Goal: Information Seeking & Learning: Understand process/instructions

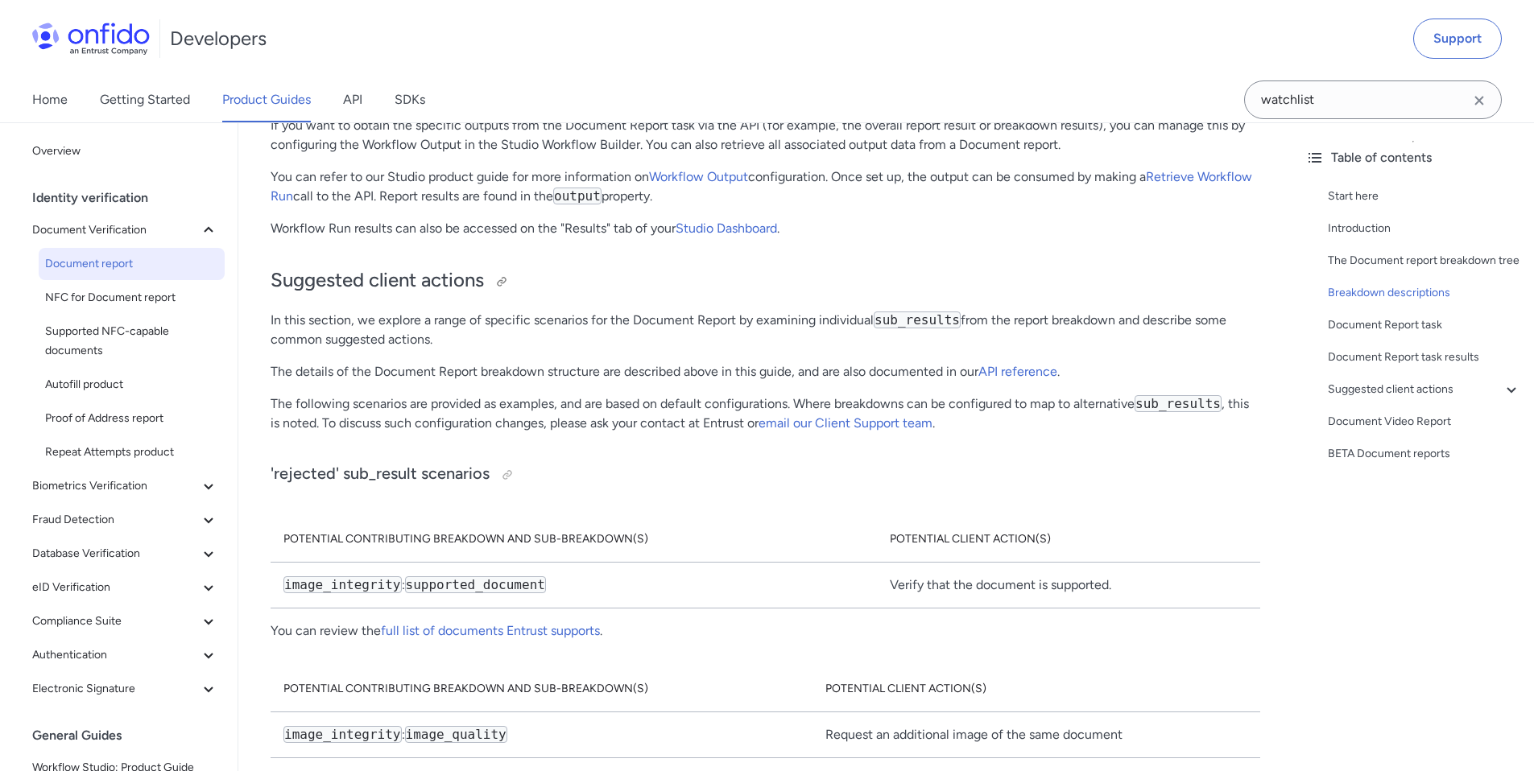
scroll to position [8526, 0]
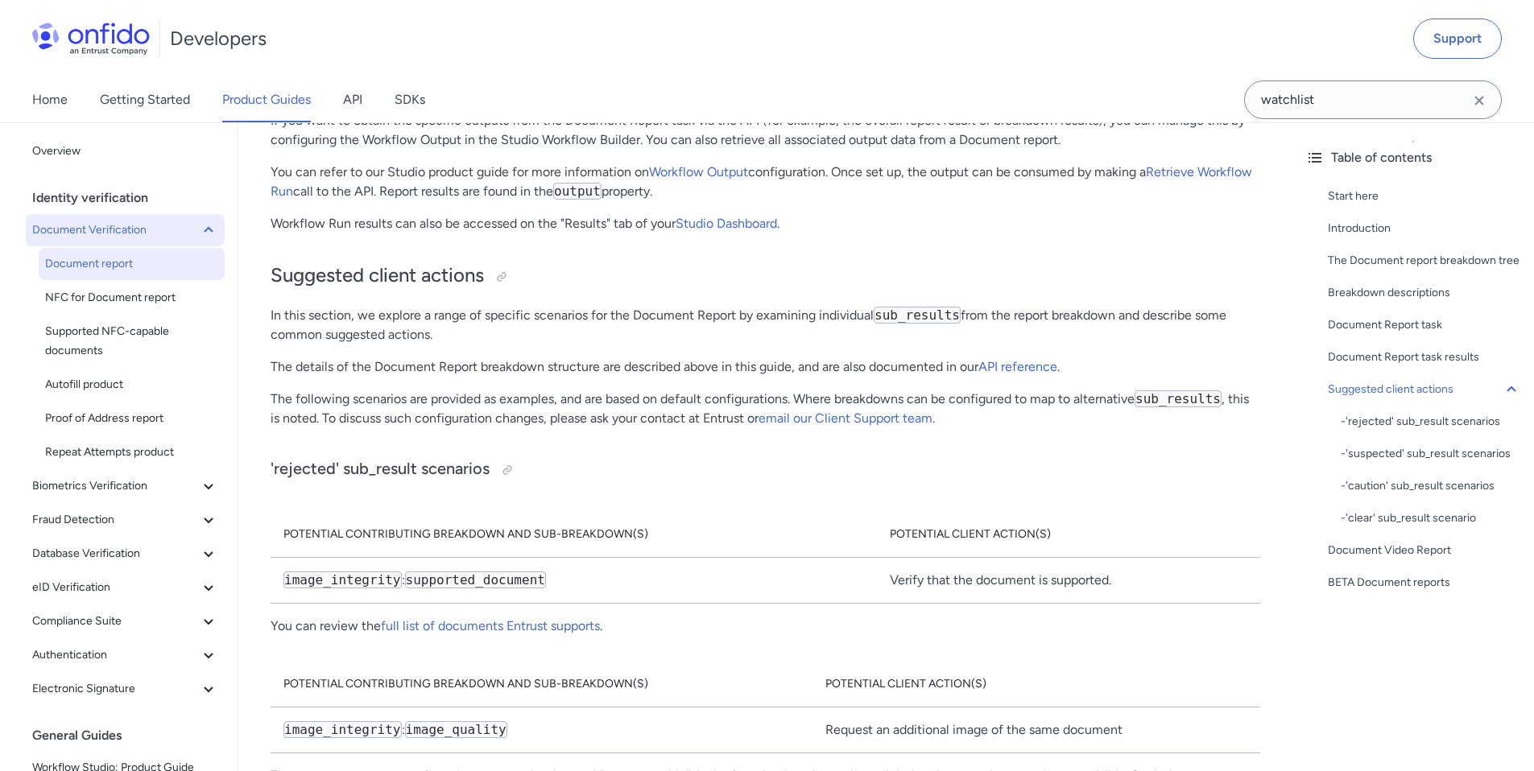
click at [113, 233] on span "Document Verification" at bounding box center [115, 230] width 167 height 19
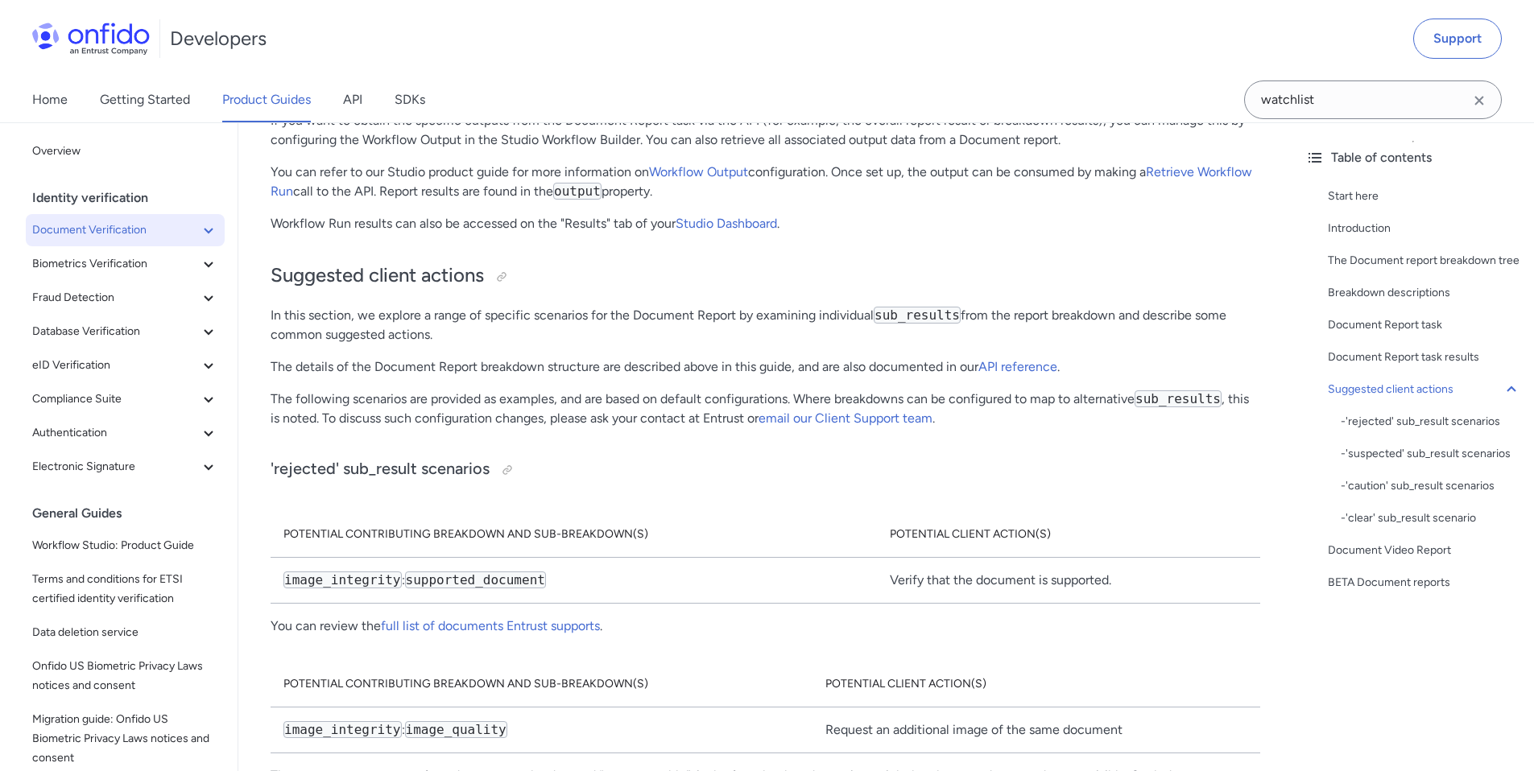
click at [111, 230] on span "Document Verification" at bounding box center [115, 230] width 167 height 19
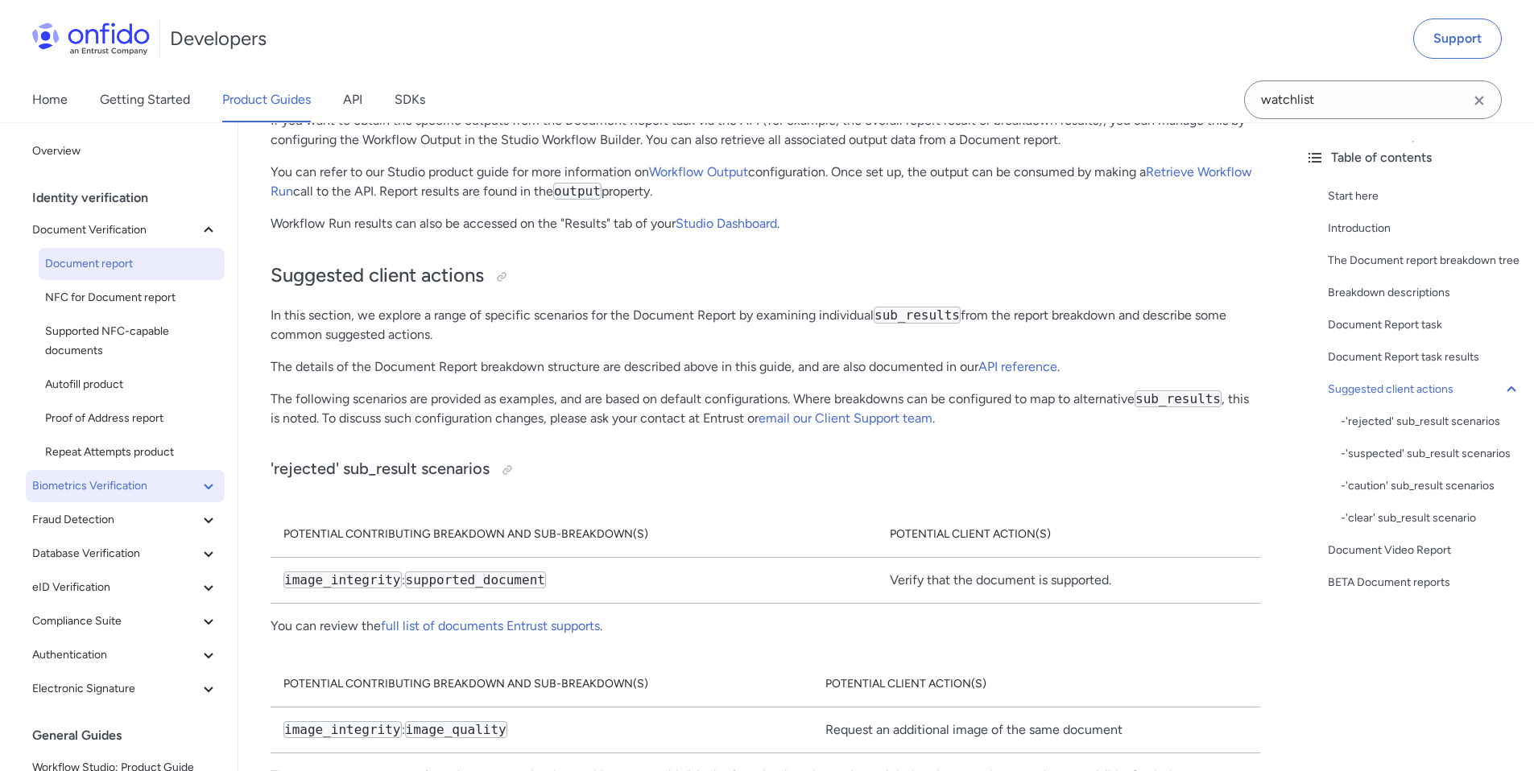
click at [106, 496] on button "Biometrics Verification" at bounding box center [125, 486] width 199 height 32
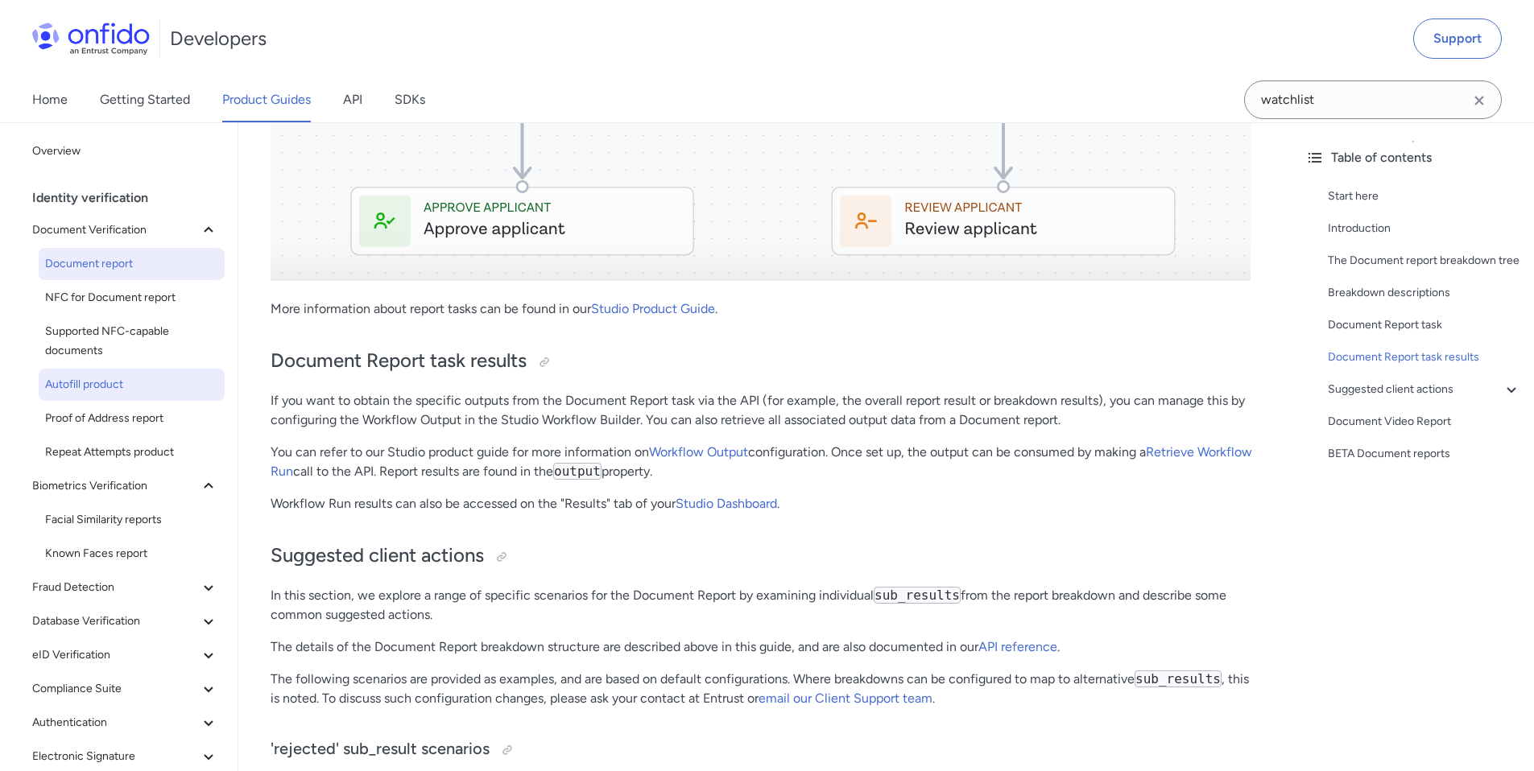
scroll to position [8130, 0]
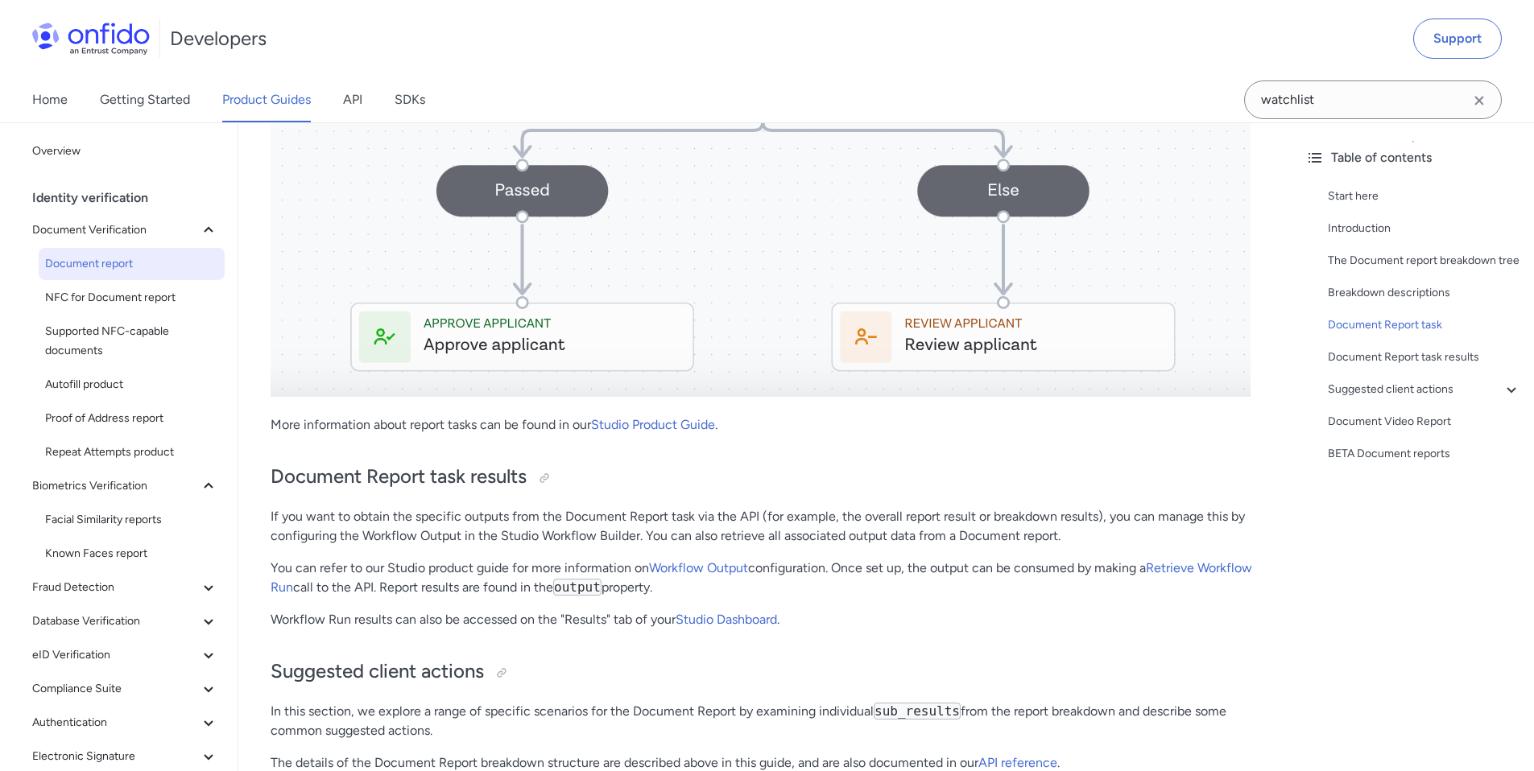
click at [107, 198] on div "Identity verification" at bounding box center [131, 198] width 199 height 32
click at [106, 221] on span "Document Verification" at bounding box center [115, 230] width 167 height 19
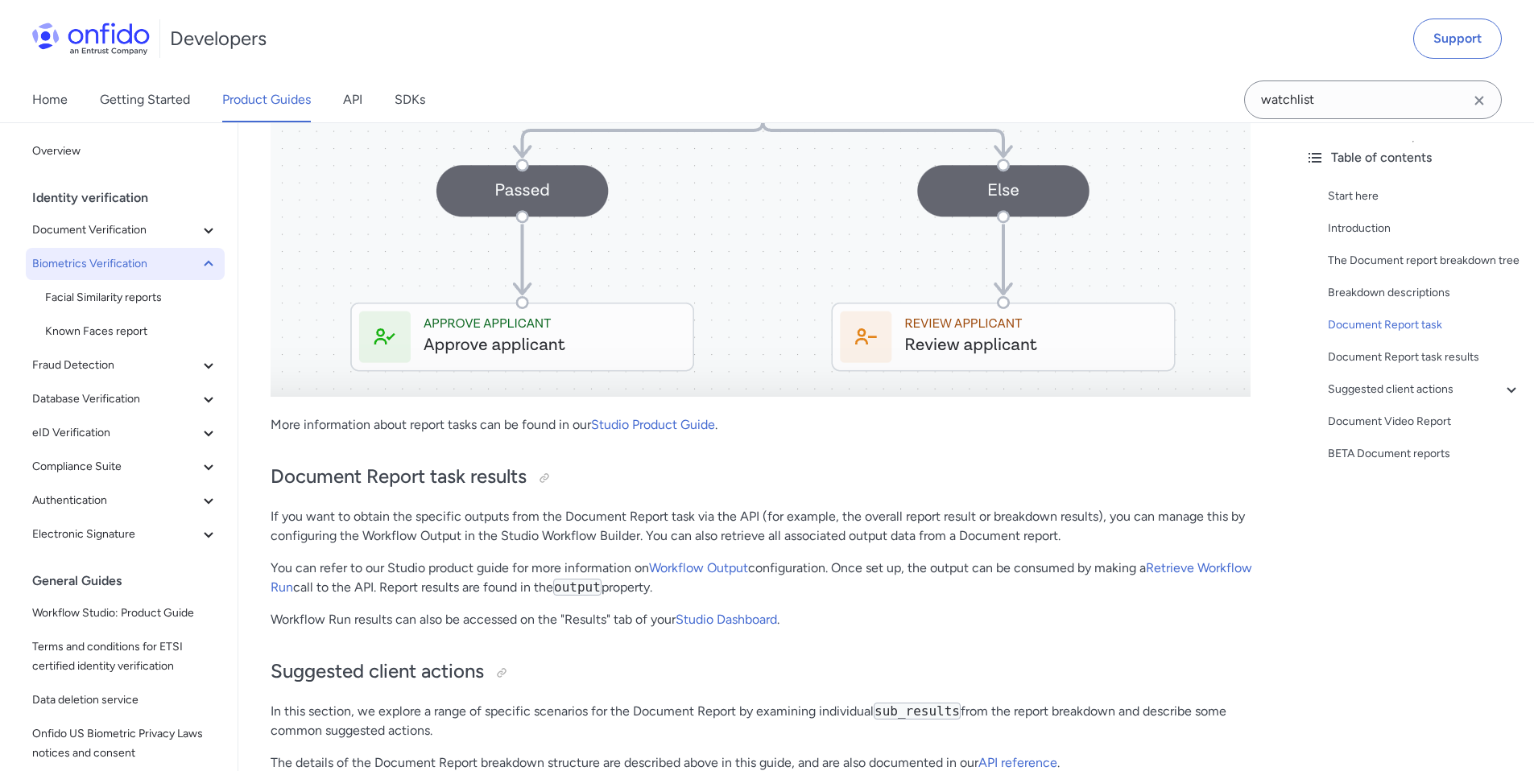
click at [105, 260] on span "Biometrics Verification" at bounding box center [115, 263] width 167 height 19
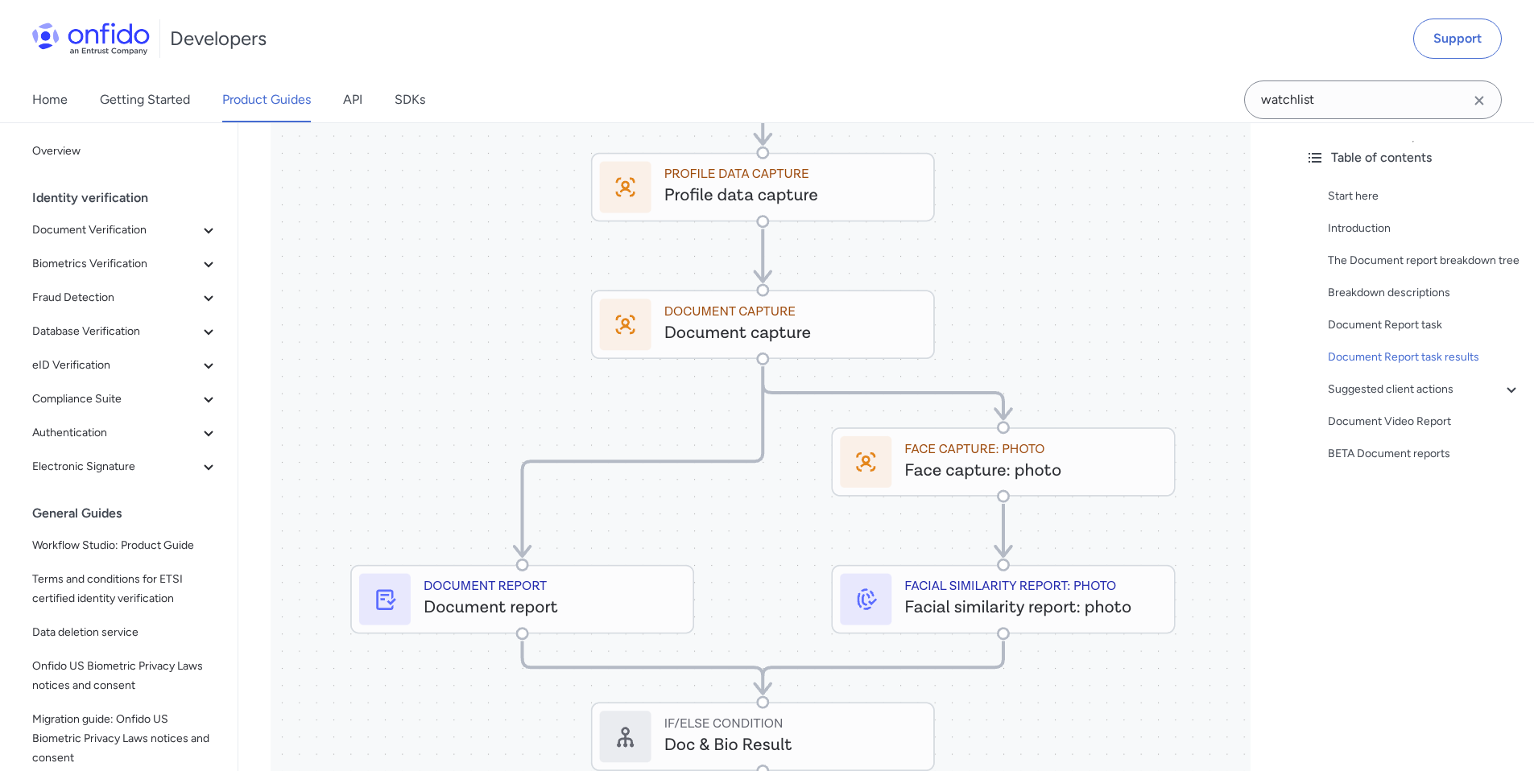
scroll to position [7023, 0]
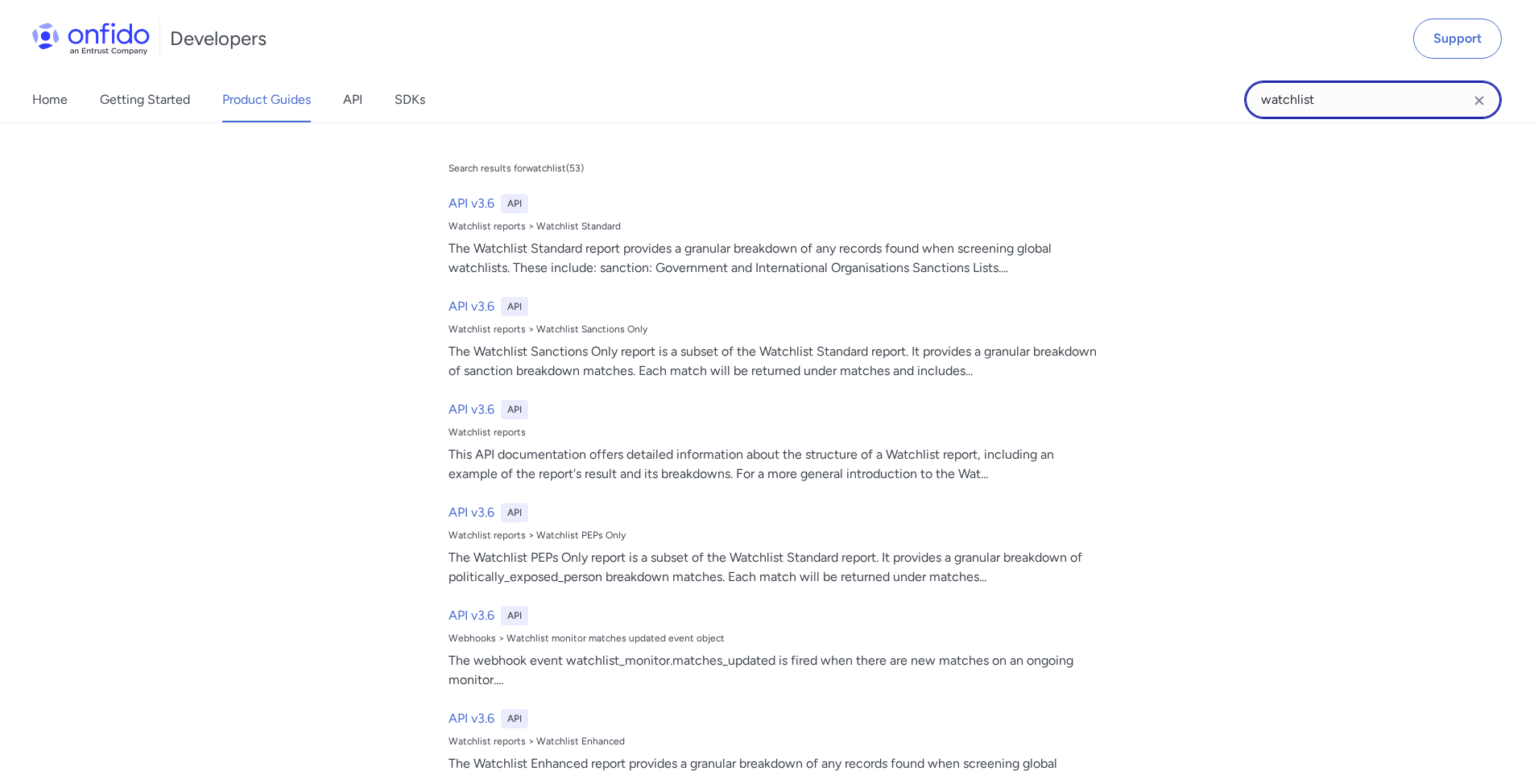
click at [1328, 97] on input "watchlist" at bounding box center [1373, 100] width 258 height 39
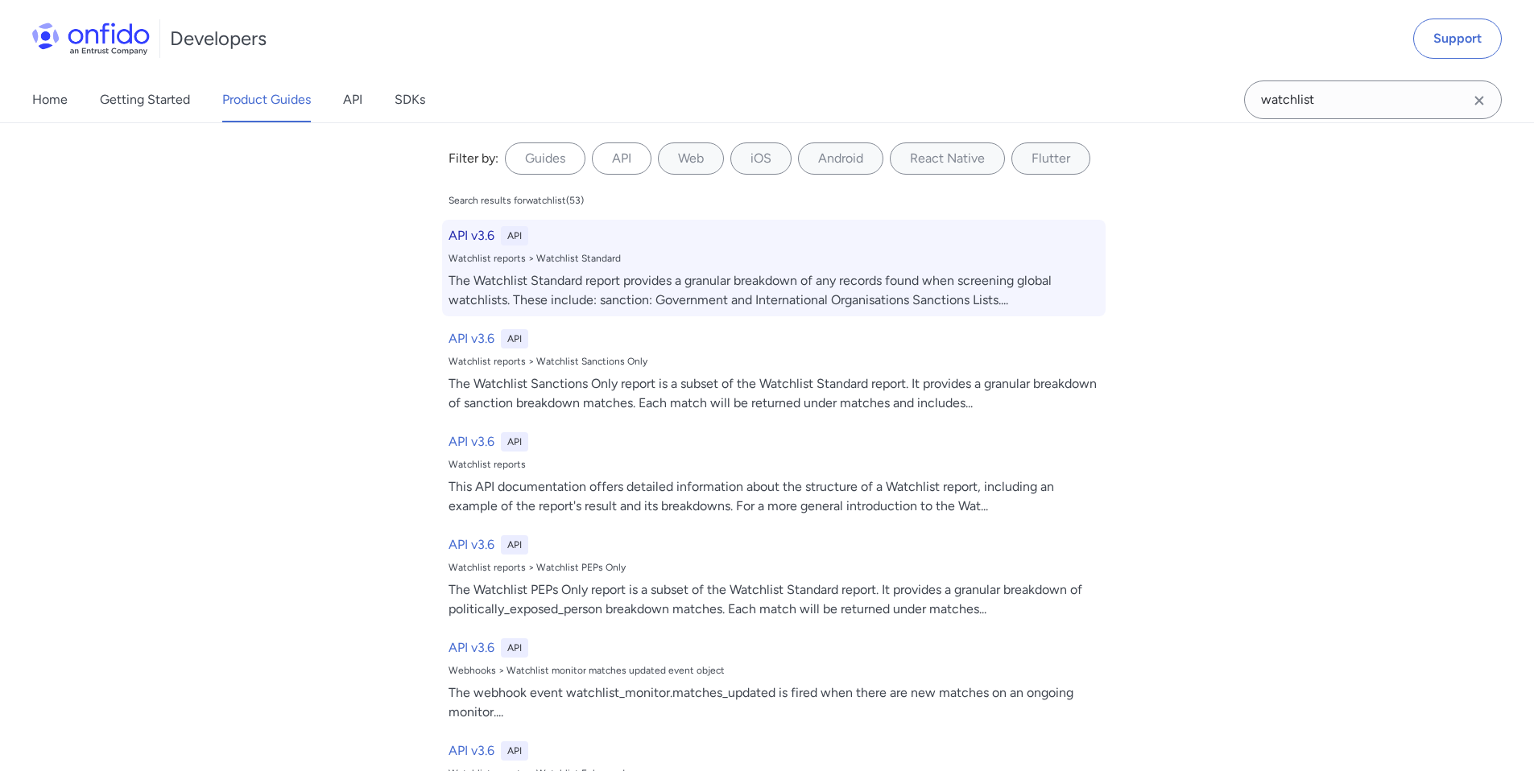
click at [473, 240] on h6 "API v3.6" at bounding box center [471, 235] width 46 height 19
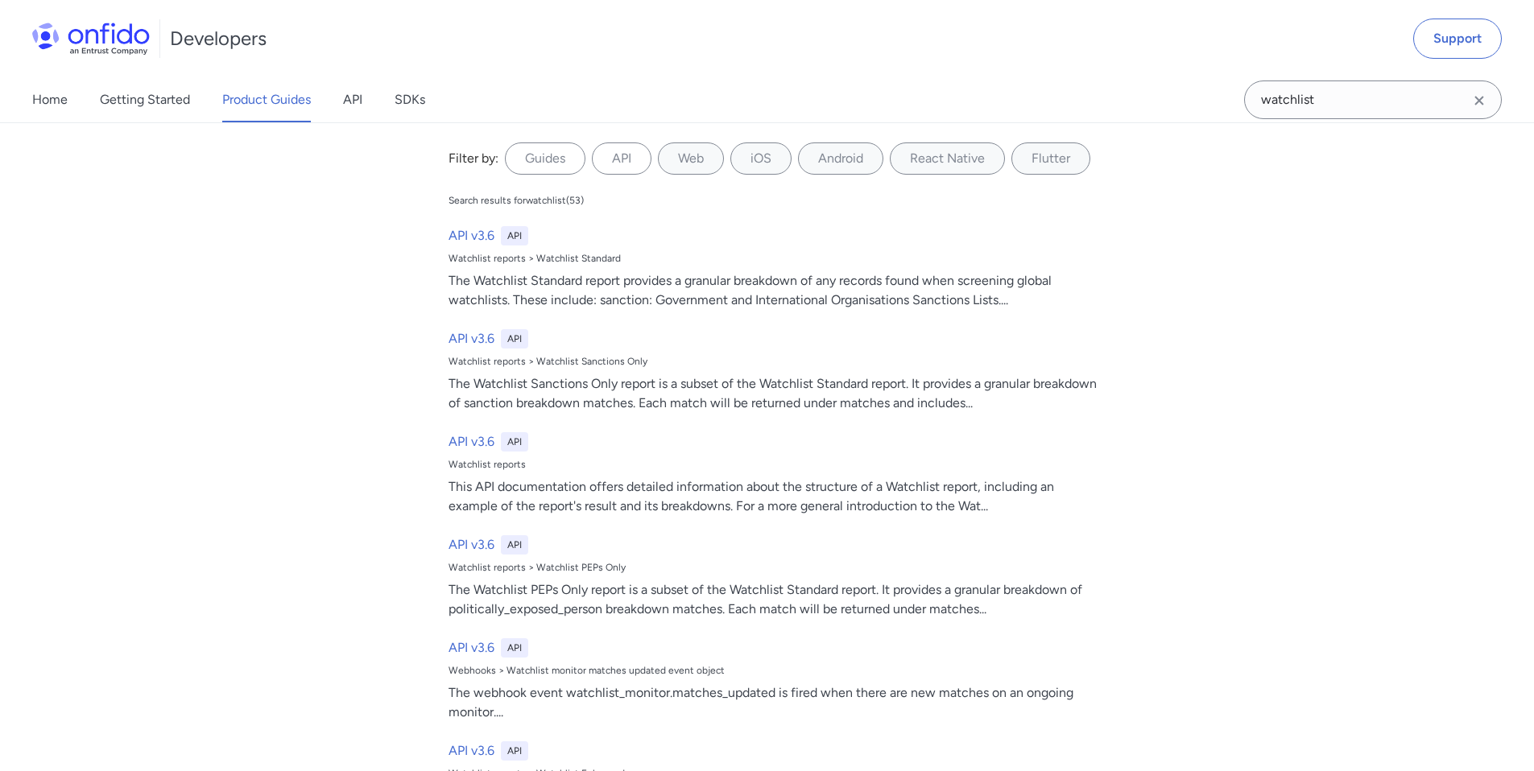
select select "http"
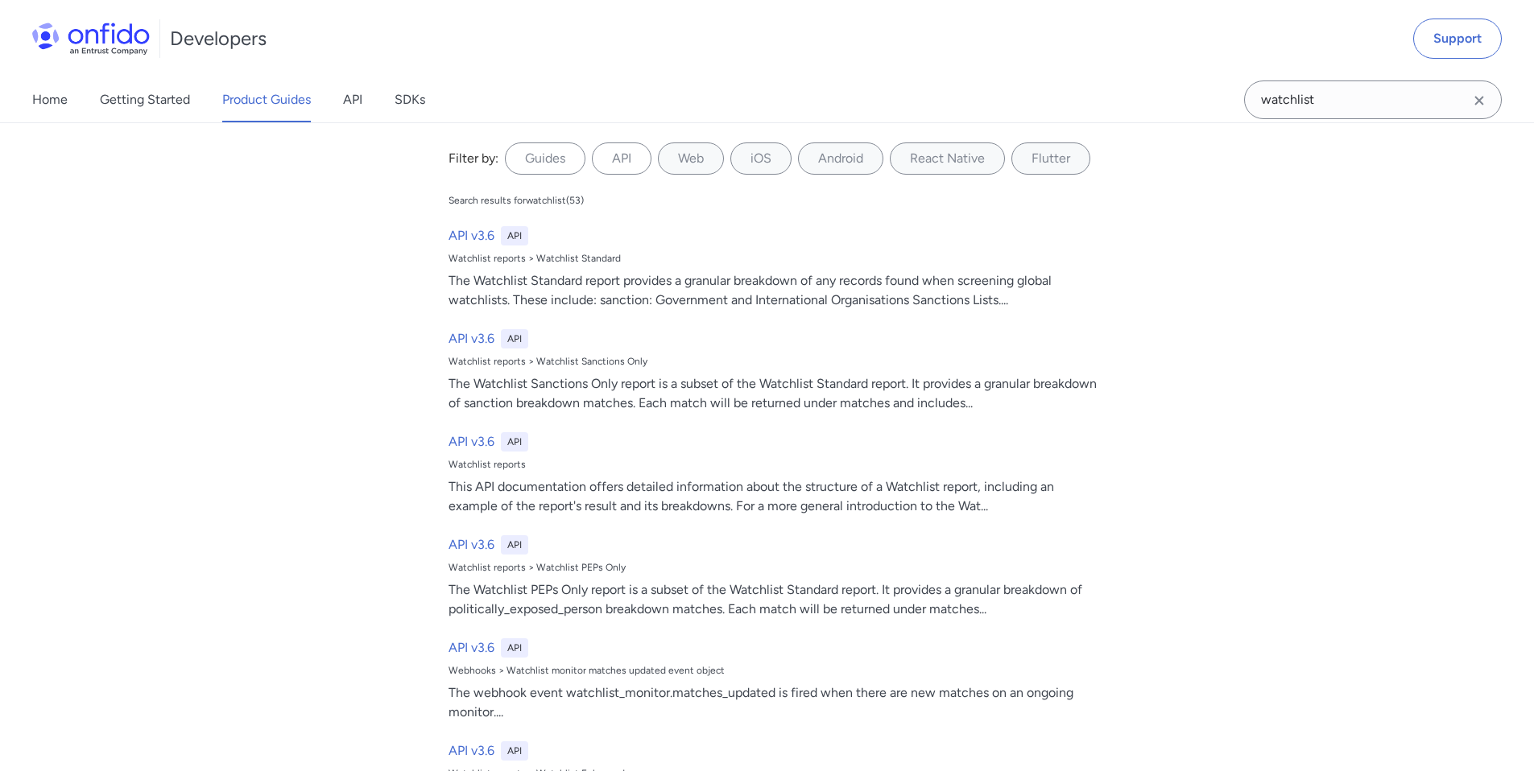
select select "http"
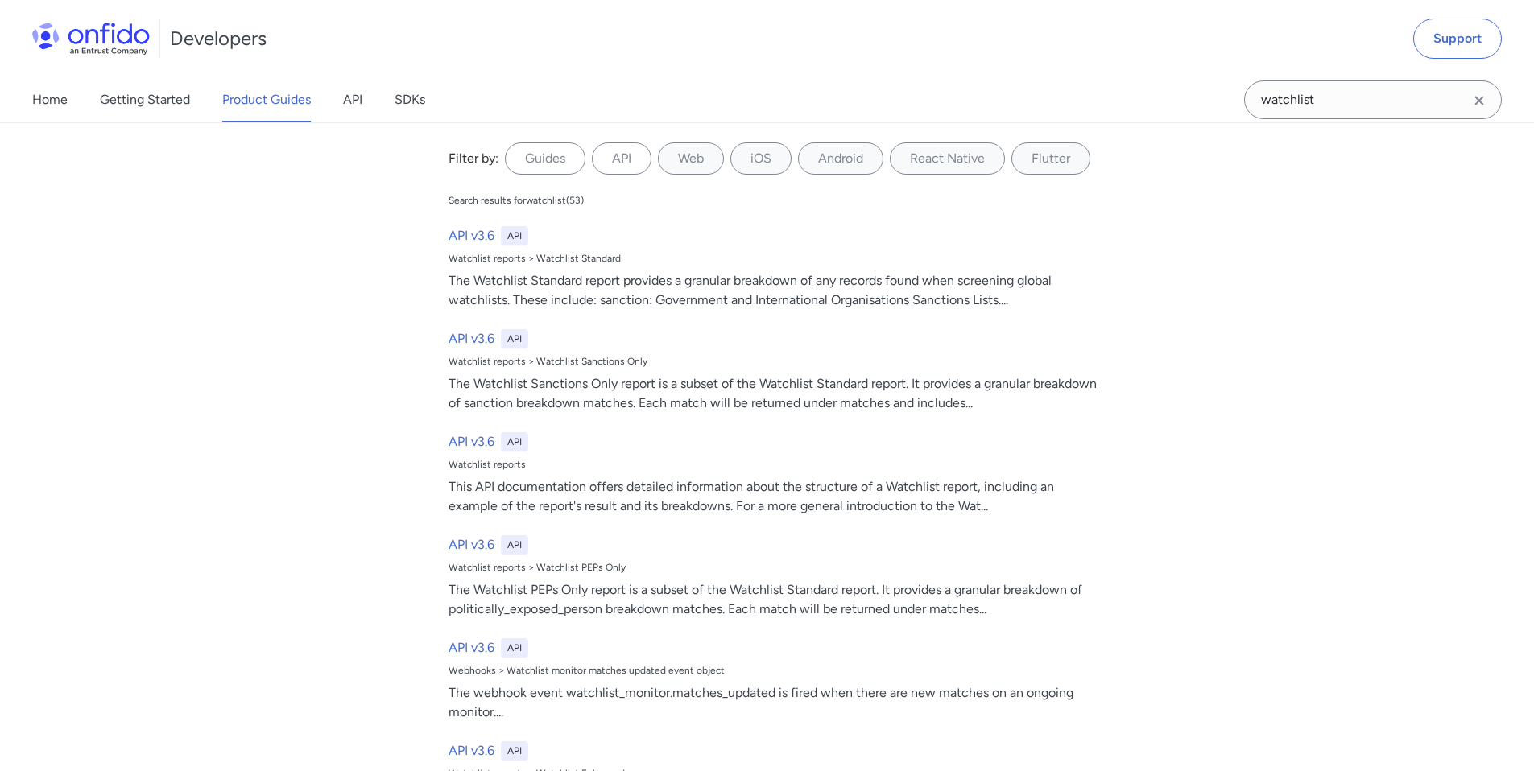
select select "http"
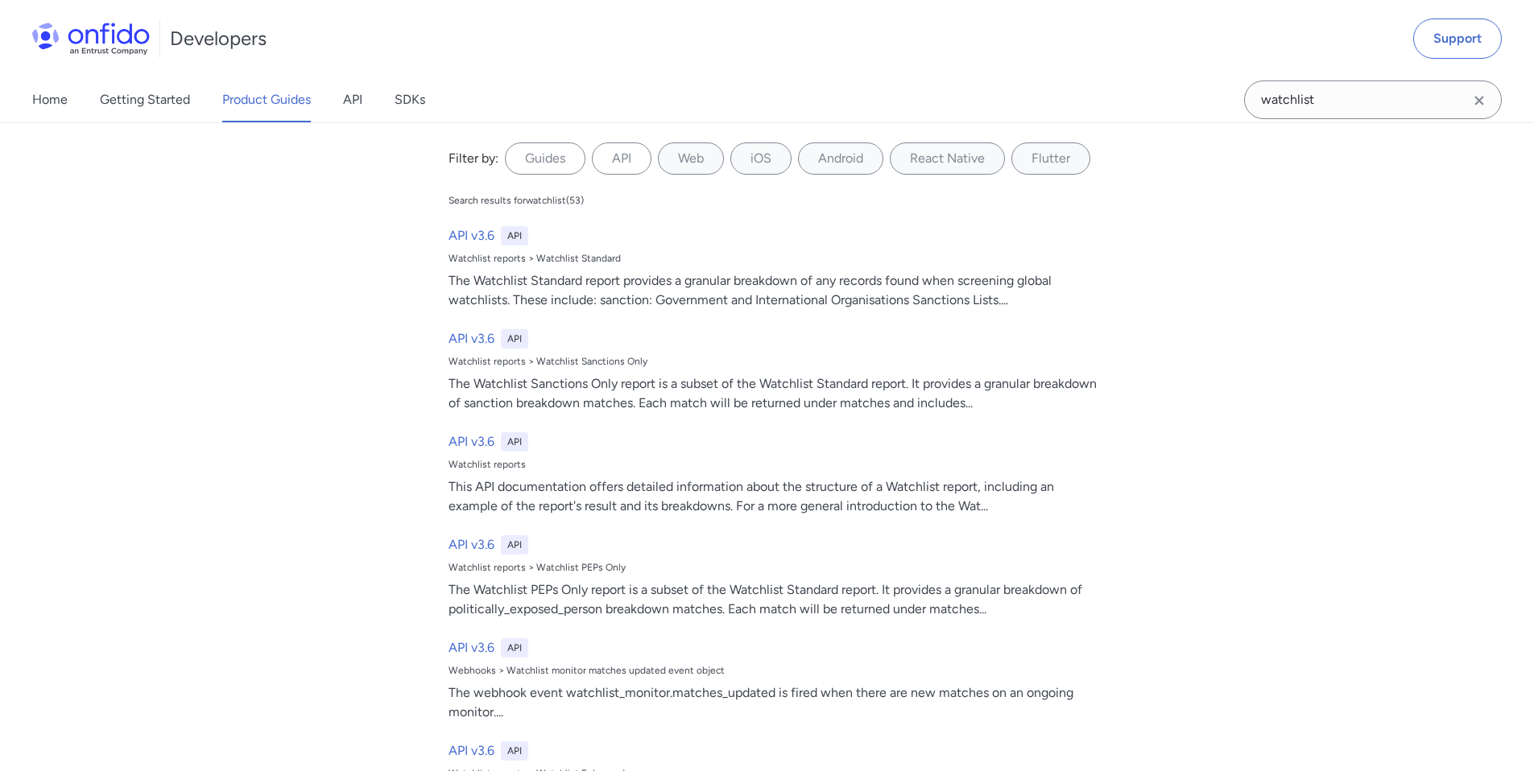
select select "http"
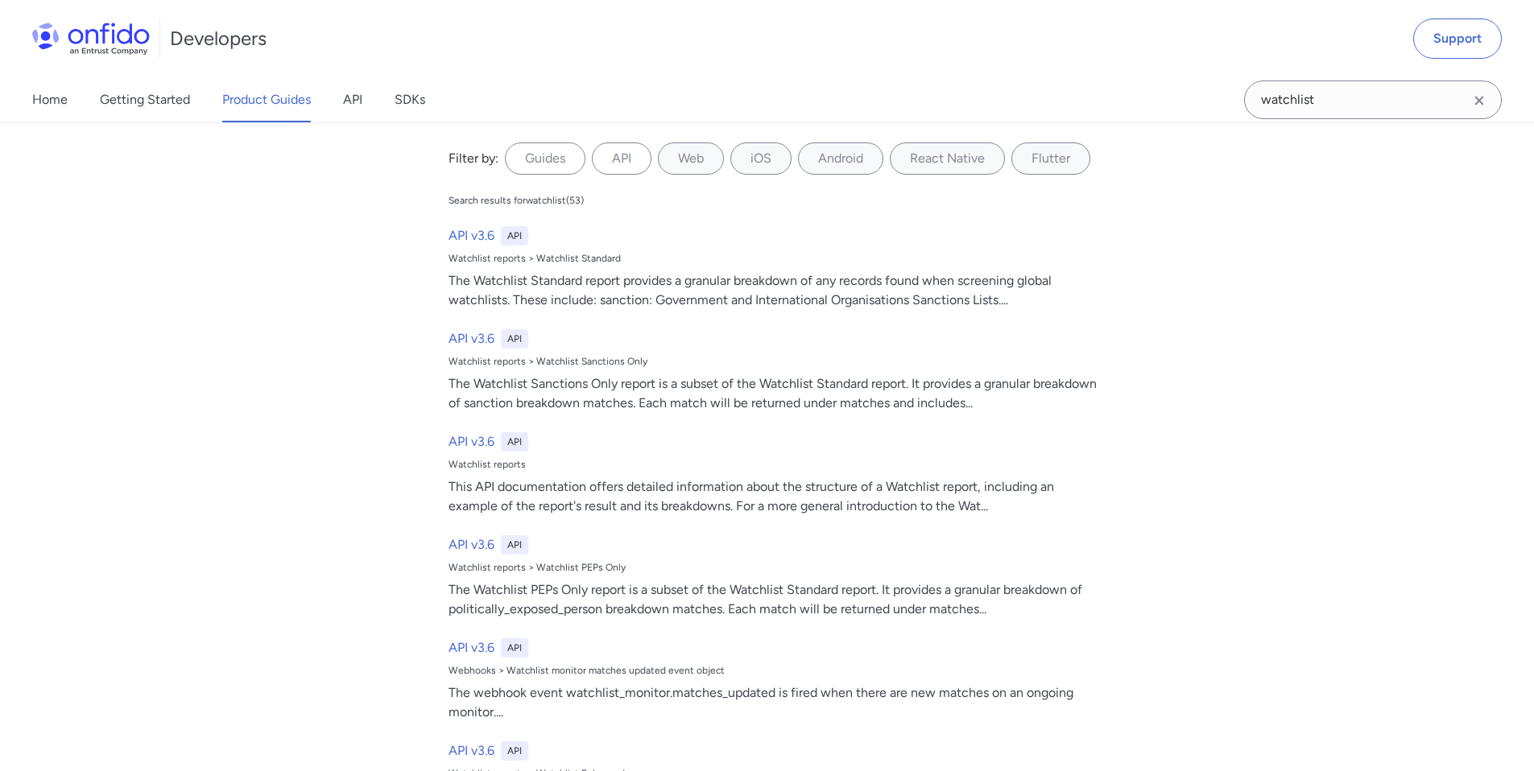
select select "http"
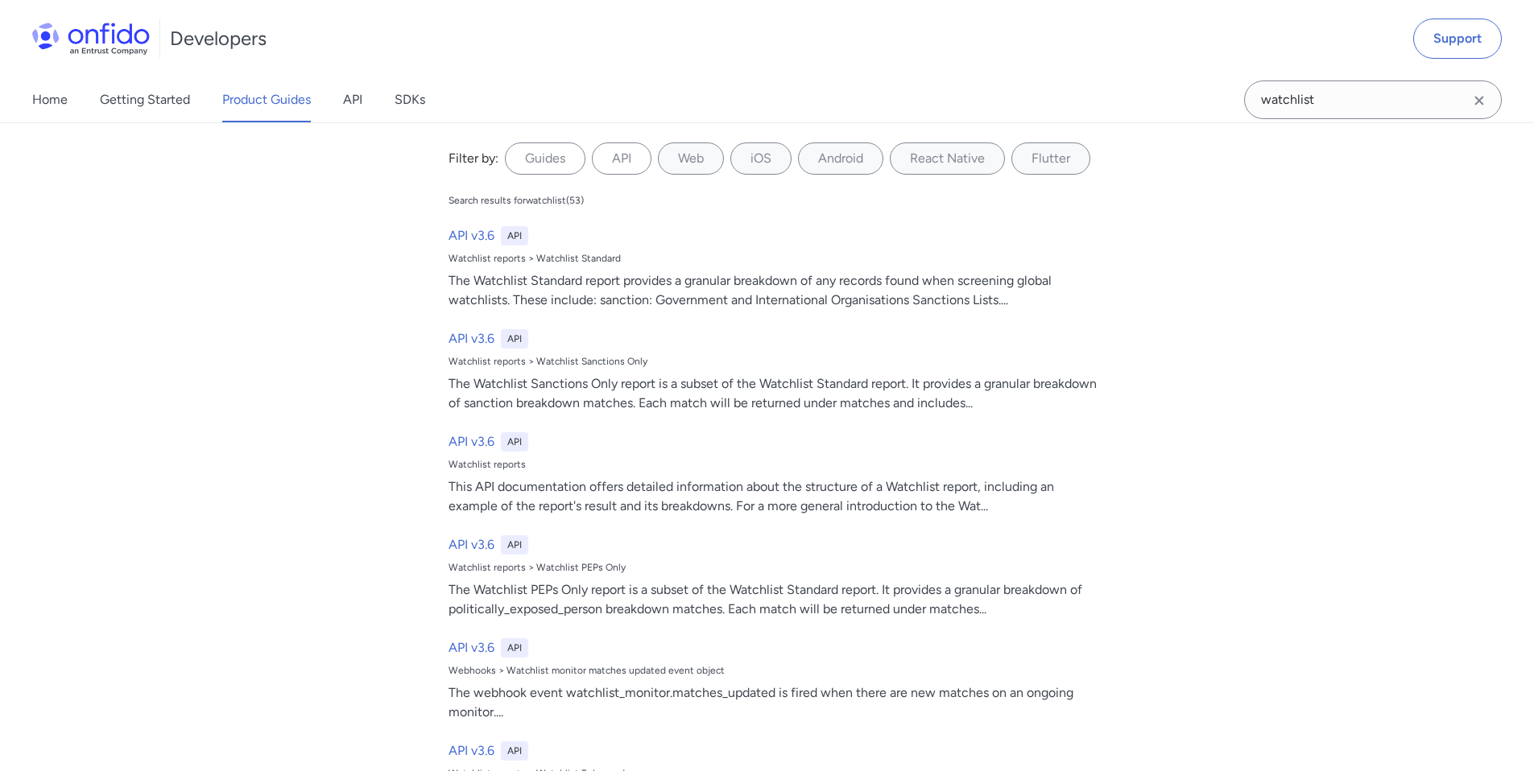
select select "http"
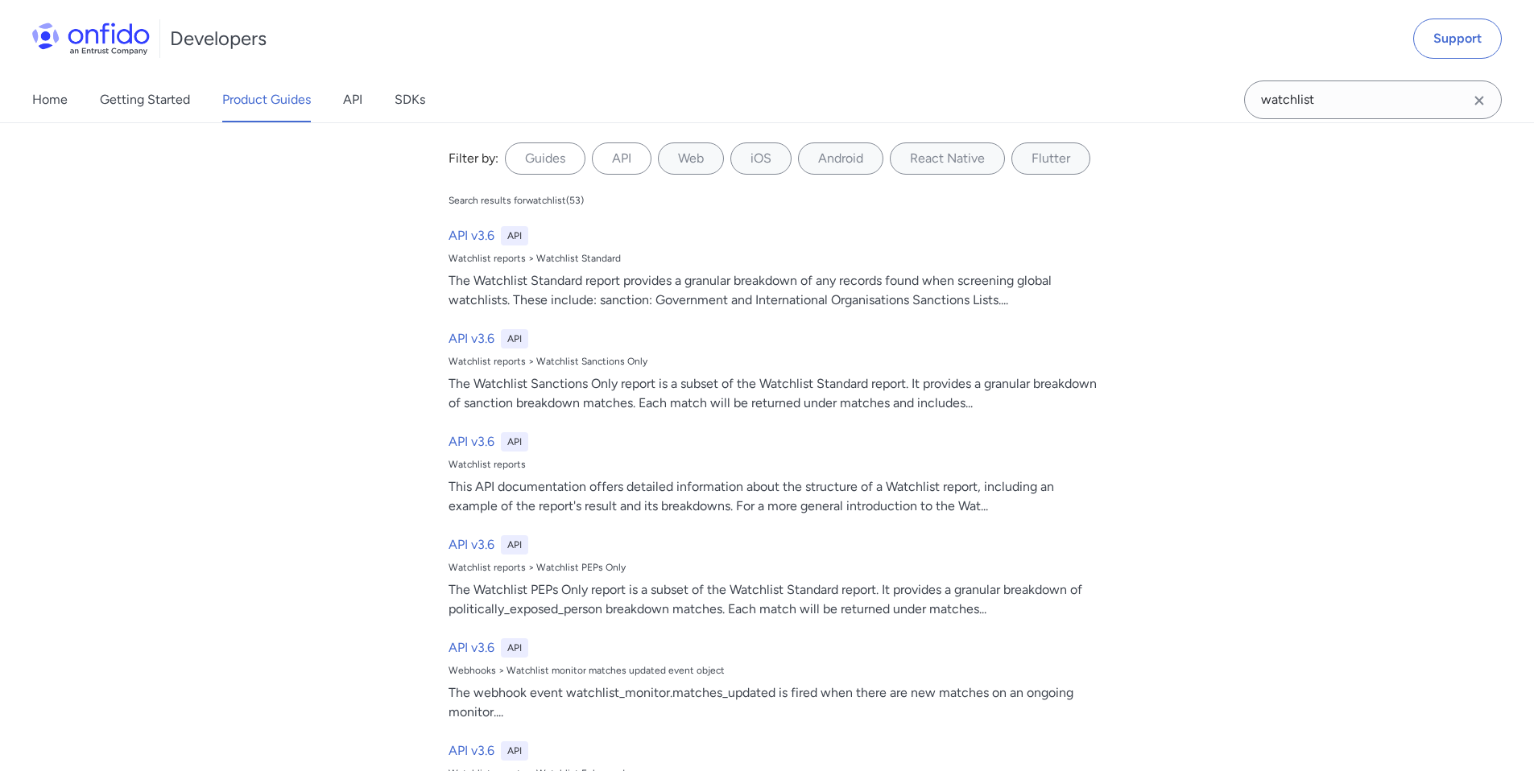
select select "http"
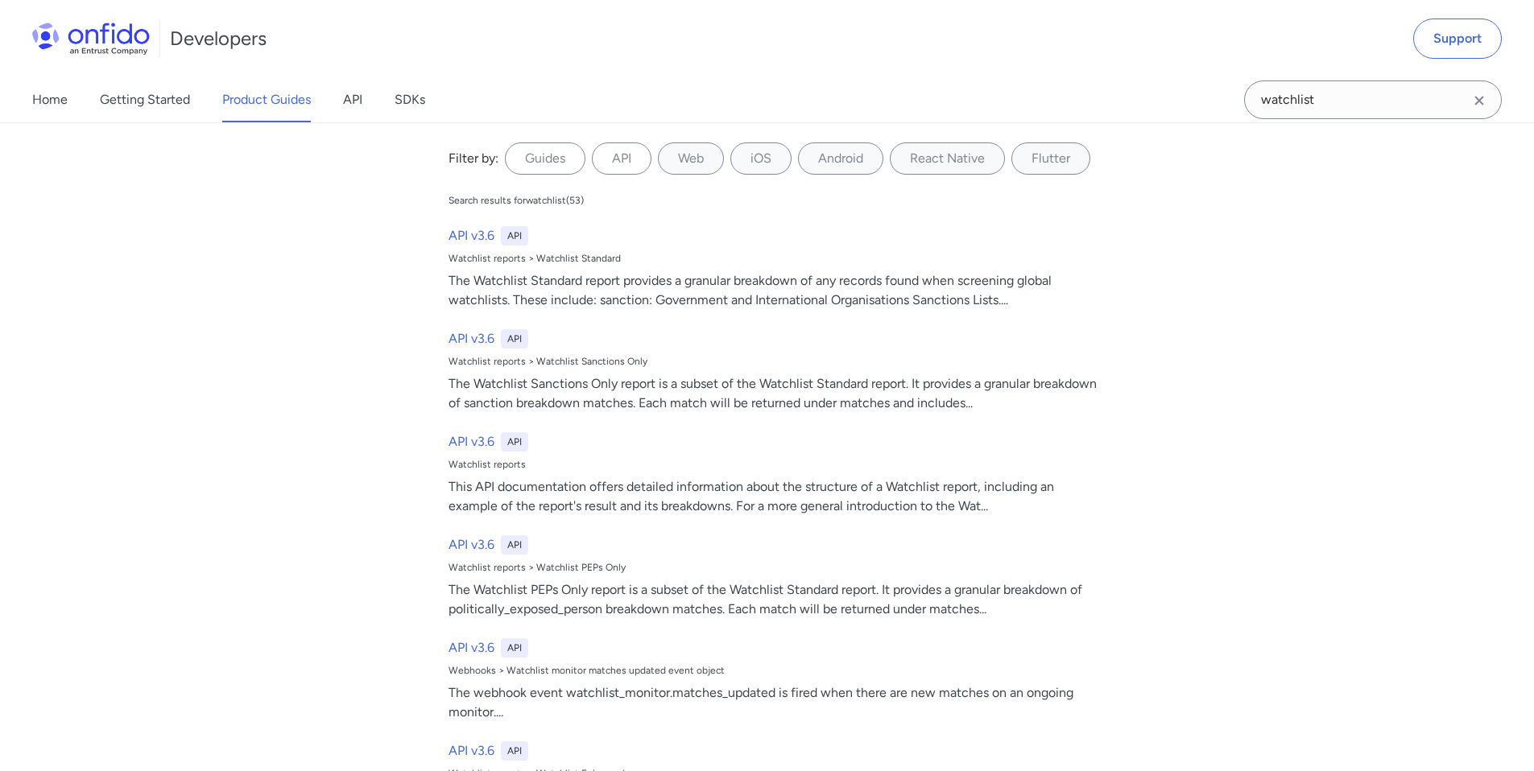
select select "http"
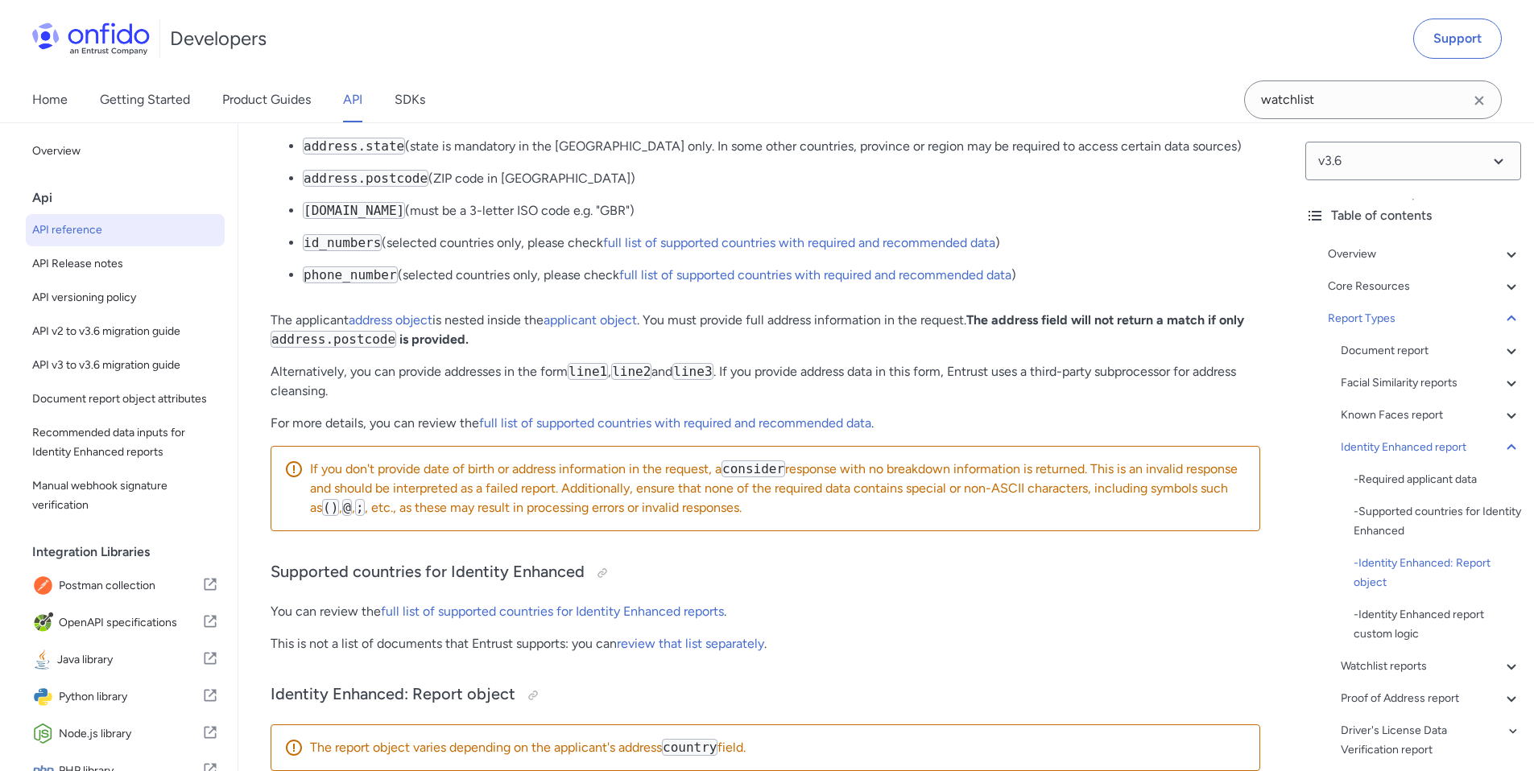
scroll to position [88187, 0]
